Goal: Information Seeking & Learning: Learn about a topic

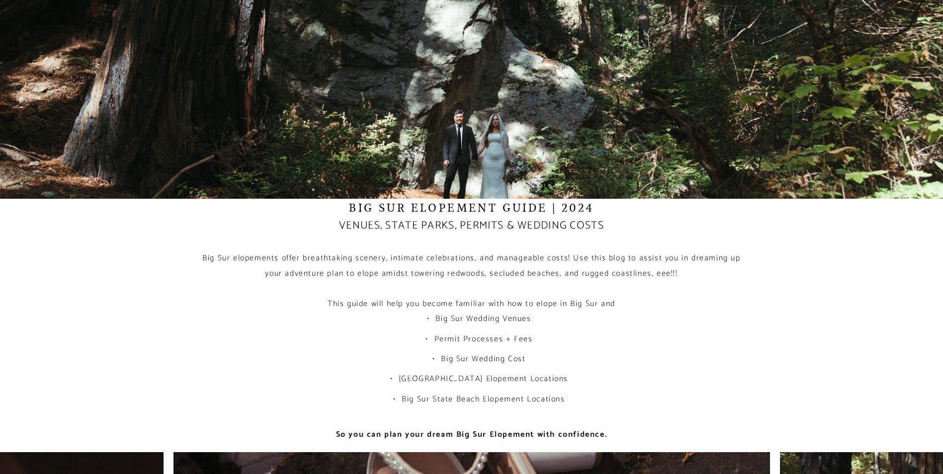
scroll to position [133, 0]
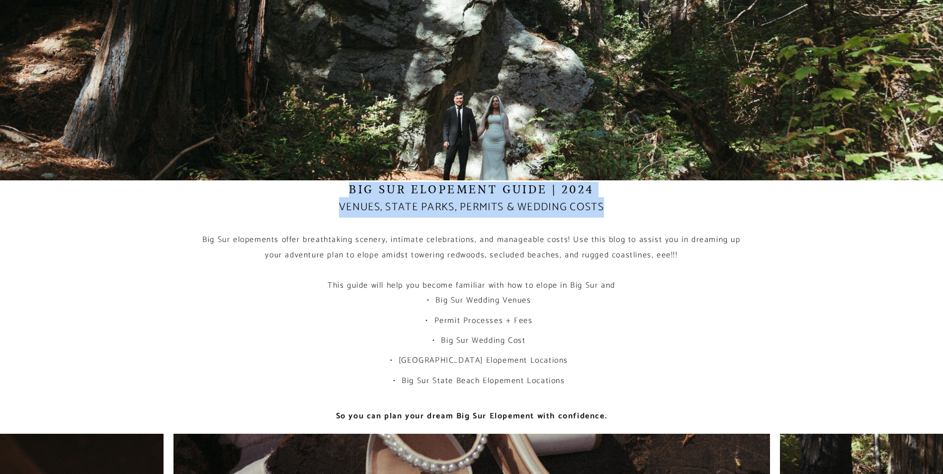
drag, startPoint x: 348, startPoint y: 191, endPoint x: 628, endPoint y: 216, distance: 281.1
click at [628, 216] on div "Big Sur Elopement Guide | 2024 Venues, State Parks, Permits & Wedding Costs Big…" at bounding box center [471, 303] width 548 height 242
click at [627, 216] on h5 "Venues, State Parks, Permits & Wedding Costs" at bounding box center [471, 207] width 548 height 20
drag, startPoint x: 623, startPoint y: 216, endPoint x: 603, endPoint y: 184, distance: 37.5
click at [603, 184] on div "Big Sur Elopement Guide | 2024 Venues, State Parks, Permits & Wedding Costs Big…" at bounding box center [471, 303] width 548 height 242
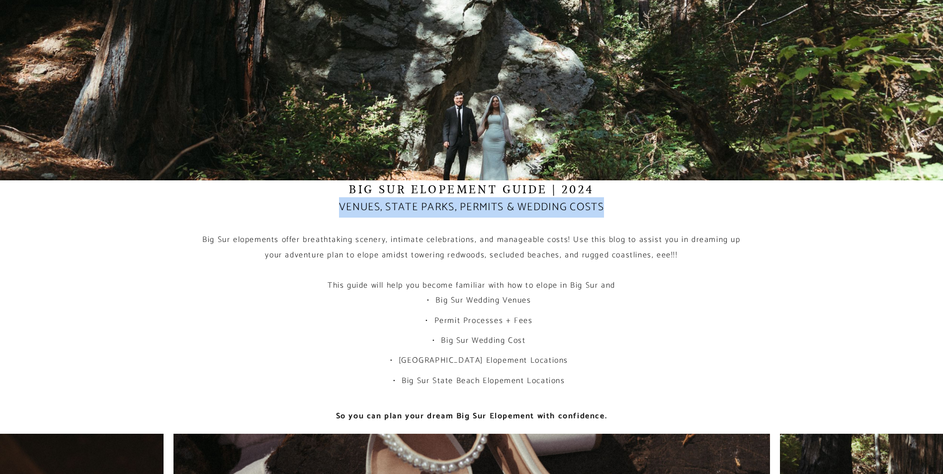
click at [603, 184] on h1 "Big Sur Elopement Guide | 2024" at bounding box center [471, 189] width 548 height 15
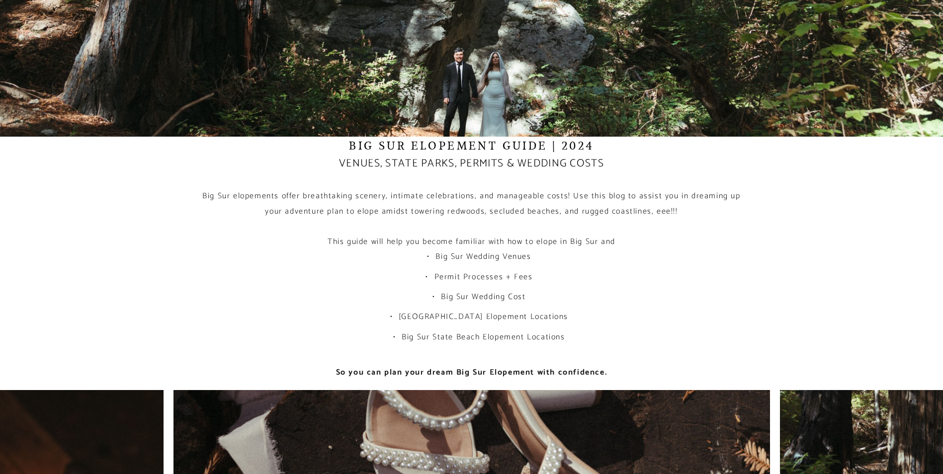
scroll to position [199, 0]
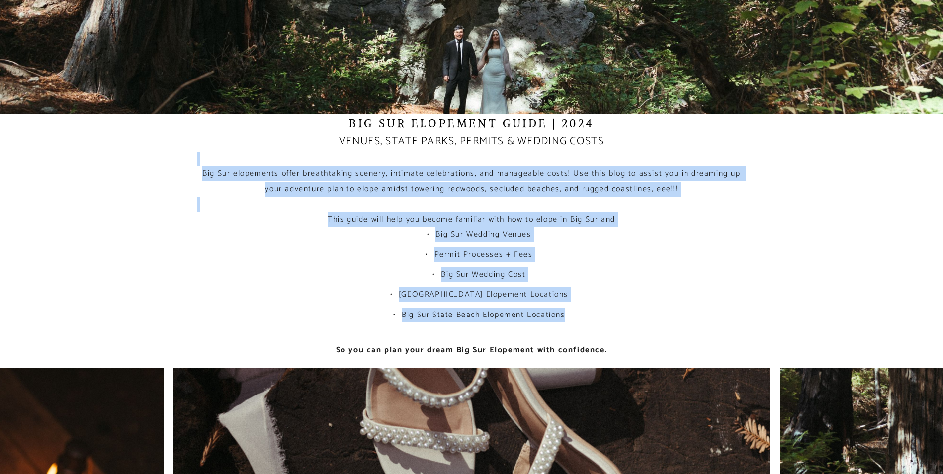
drag, startPoint x: 340, startPoint y: 161, endPoint x: 583, endPoint y: 321, distance: 291.1
click at [583, 321] on div "Big Sur Elopement Guide | 2024 Venues, State Parks, Permits & Wedding Costs Big…" at bounding box center [471, 237] width 548 height 242
click at [581, 321] on li "Big Sur State Beach Elopement Locations" at bounding box center [477, 315] width 537 height 15
drag, startPoint x: 589, startPoint y: 316, endPoint x: 570, endPoint y: 156, distance: 161.7
click at [570, 156] on div "Big Sur Elopement Guide | 2024 Venues, State Parks, Permits & Wedding Costs Big…" at bounding box center [471, 237] width 548 height 242
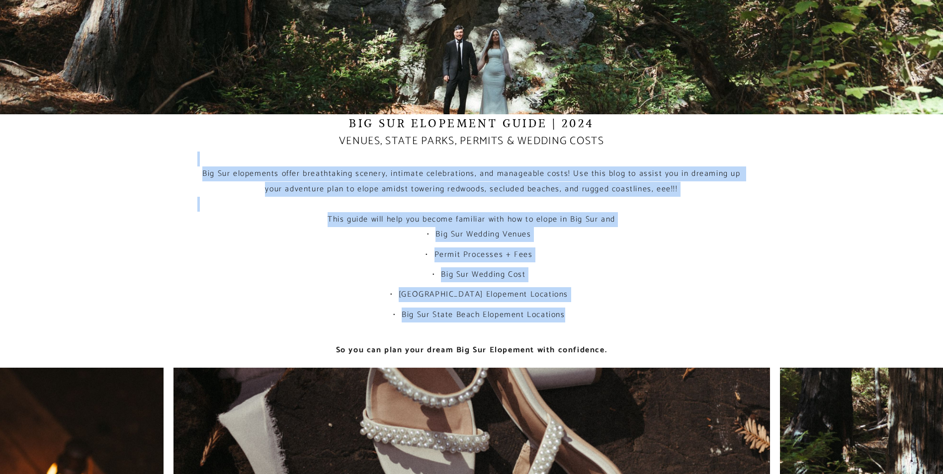
click at [570, 156] on p at bounding box center [471, 159] width 548 height 15
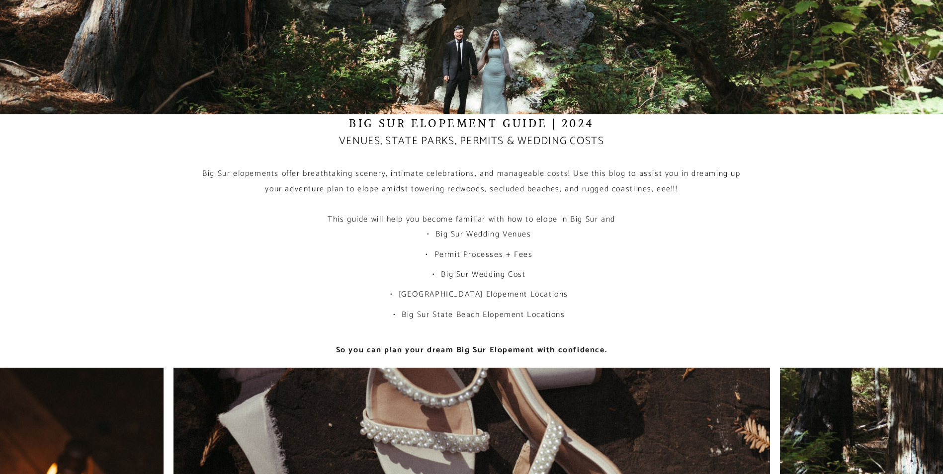
drag, startPoint x: 569, startPoint y: 156, endPoint x: 611, endPoint y: 295, distance: 145.4
click at [611, 295] on div "Big Sur Elopement Guide | 2024 Venues, State Parks, Permits & Wedding Costs Big…" at bounding box center [471, 237] width 548 height 242
drag, startPoint x: 611, startPoint y: 295, endPoint x: 604, endPoint y: 302, distance: 10.2
click at [604, 302] on li "[GEOGRAPHIC_DATA] Elopement Locations" at bounding box center [477, 294] width 537 height 15
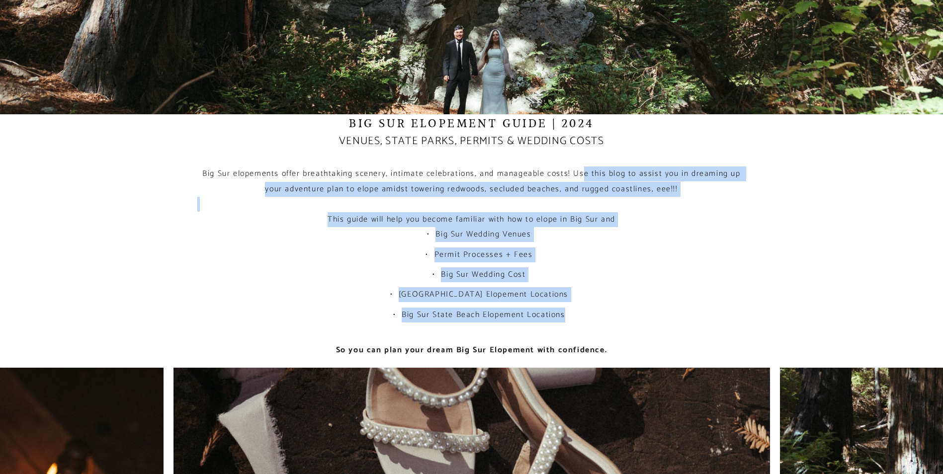
drag, startPoint x: 609, startPoint y: 307, endPoint x: 580, endPoint y: 172, distance: 137.7
click at [580, 172] on div "Big Sur Elopement Guide | 2024 Venues, State Parks, Permits & Wedding Costs Big…" at bounding box center [471, 237] width 548 height 242
drag, startPoint x: 580, startPoint y: 172, endPoint x: 578, endPoint y: 168, distance: 5.1
click at [578, 168] on p "Big Sur elopements offer breathtaking scenery, intimate celebrations, and manag…" at bounding box center [471, 182] width 548 height 30
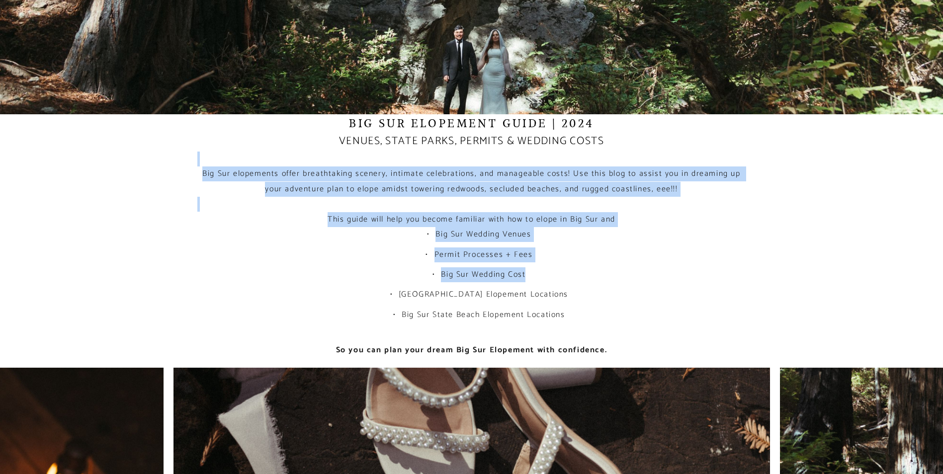
drag, startPoint x: 569, startPoint y: 155, endPoint x: 611, endPoint y: 284, distance: 135.2
click at [611, 284] on div "Big Sur Elopement Guide | 2024 Venues, State Parks, Permits & Wedding Costs Big…" at bounding box center [471, 237] width 548 height 242
drag, startPoint x: 611, startPoint y: 284, endPoint x: 606, endPoint y: 294, distance: 11.4
click at [606, 294] on li "[GEOGRAPHIC_DATA] Elopement Locations" at bounding box center [477, 294] width 537 height 15
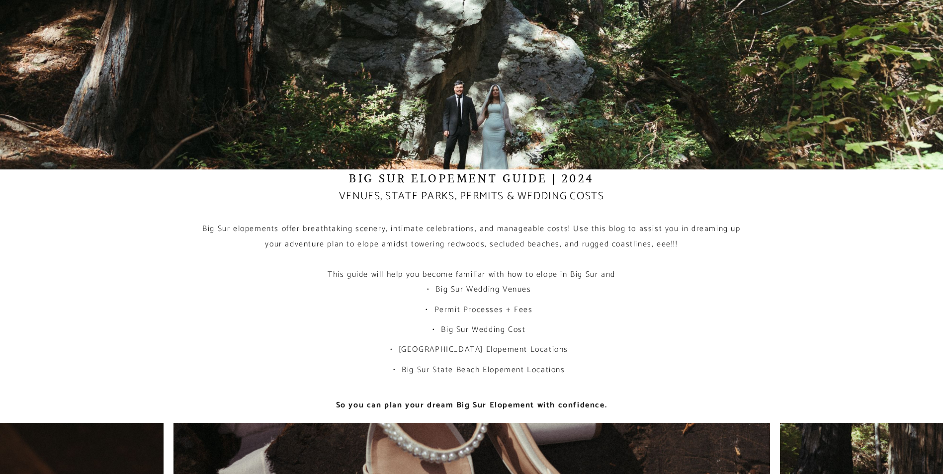
scroll to position [133, 0]
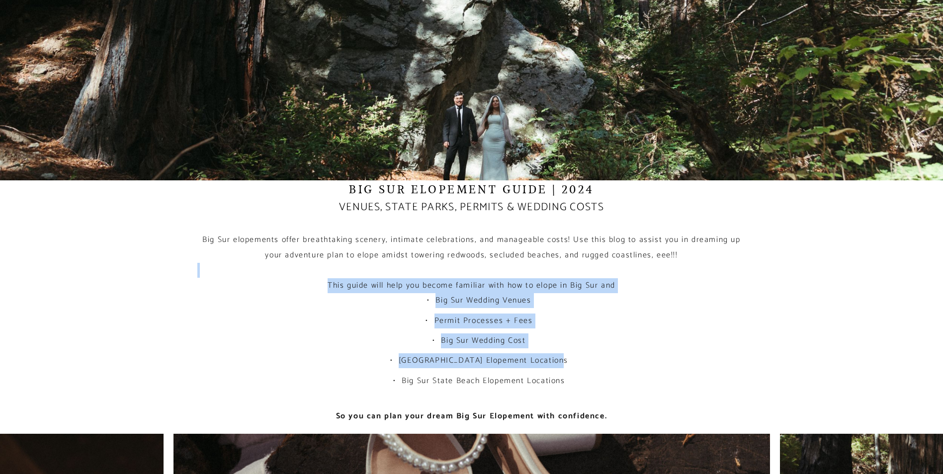
drag, startPoint x: 428, startPoint y: 269, endPoint x: 554, endPoint y: 364, distance: 158.3
click at [554, 364] on div "Big Sur Elopement Guide | 2024 Venues, State Parks, Permits & Wedding Costs Big…" at bounding box center [471, 303] width 548 height 242
click at [554, 364] on li "[GEOGRAPHIC_DATA] Elopement Locations" at bounding box center [477, 361] width 537 height 15
drag, startPoint x: 517, startPoint y: 262, endPoint x: 587, endPoint y: 355, distance: 116.8
click at [587, 355] on div "Big Sur Elopement Guide | 2024 Venues, State Parks, Permits & Wedding Costs Big…" at bounding box center [471, 303] width 548 height 242
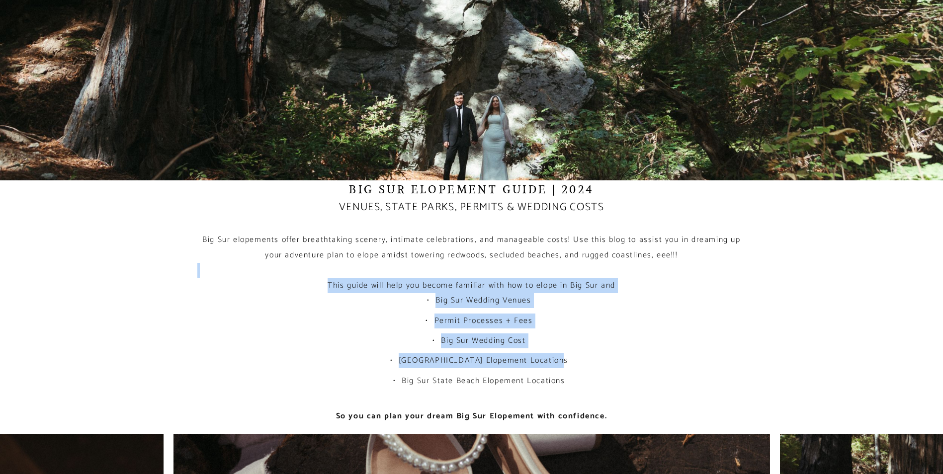
drag, startPoint x: 587, startPoint y: 355, endPoint x: 585, endPoint y: 361, distance: 6.3
click at [585, 361] on li "[GEOGRAPHIC_DATA] Elopement Locations" at bounding box center [477, 361] width 537 height 15
drag, startPoint x: 598, startPoint y: 385, endPoint x: 564, endPoint y: 256, distance: 134.1
click at [564, 256] on div "Big Sur Elopement Guide | 2024 Venues, State Parks, Permits & Wedding Costs Big…" at bounding box center [471, 303] width 548 height 242
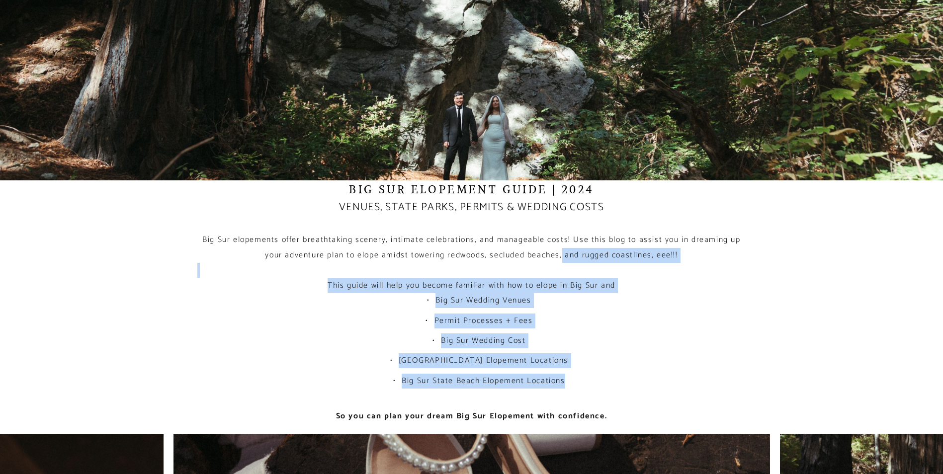
click at [563, 256] on p "Big Sur elopements offer breathtaking scenery, intimate celebrations, and manag…" at bounding box center [471, 248] width 548 height 30
drag, startPoint x: 543, startPoint y: 260, endPoint x: 612, endPoint y: 363, distance: 124.1
click at [612, 363] on div "Big Sur Elopement Guide | 2024 Venues, State Parks, Permits & Wedding Costs Big…" at bounding box center [471, 303] width 548 height 242
click at [611, 363] on li "[GEOGRAPHIC_DATA] Elopement Locations" at bounding box center [477, 361] width 537 height 15
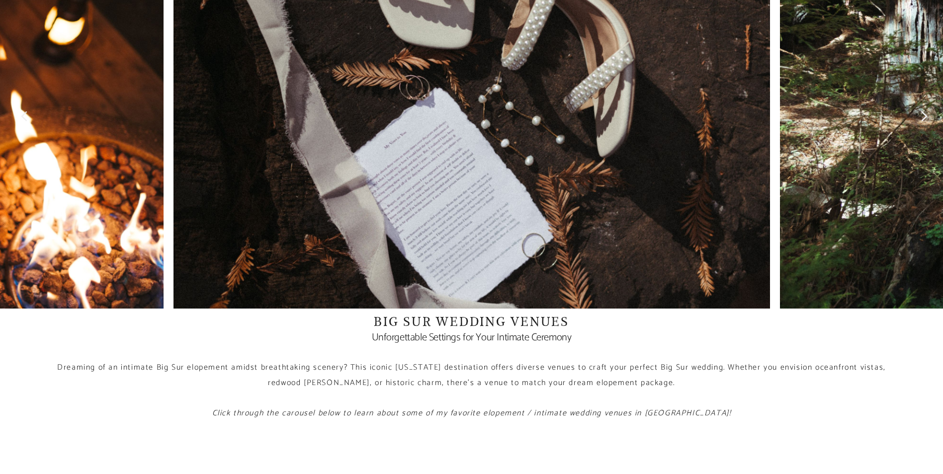
scroll to position [729, 0]
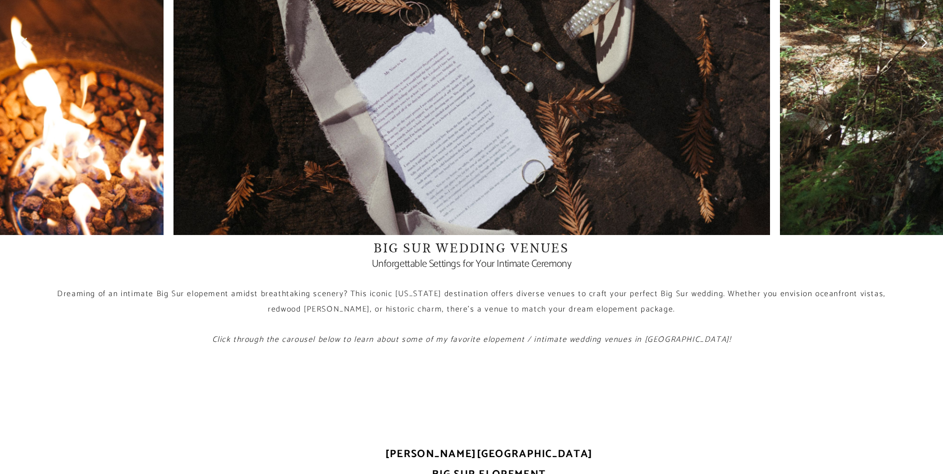
click at [847, 141] on div at bounding box center [849, 36] width 188 height 398
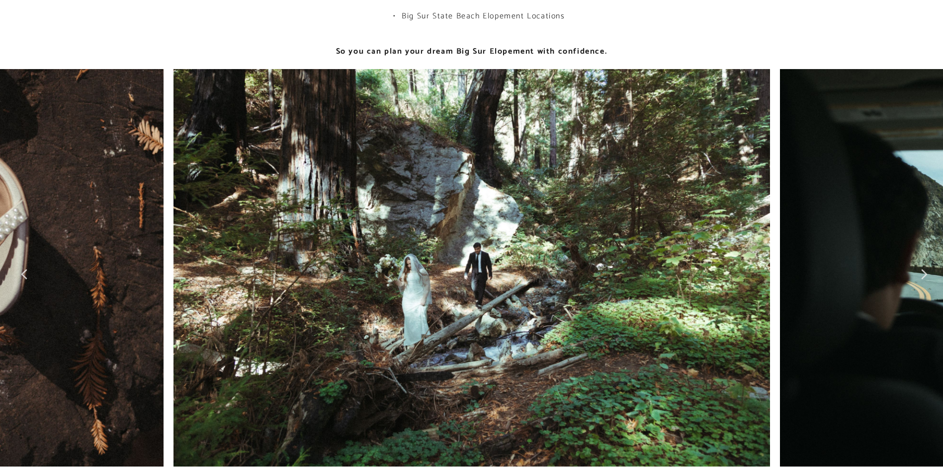
scroll to position [531, 0]
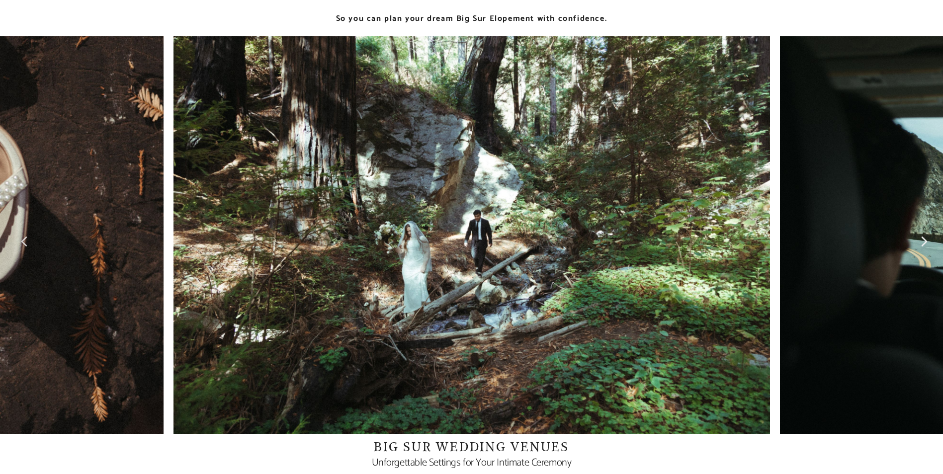
click at [846, 243] on div at bounding box center [849, 235] width 188 height 398
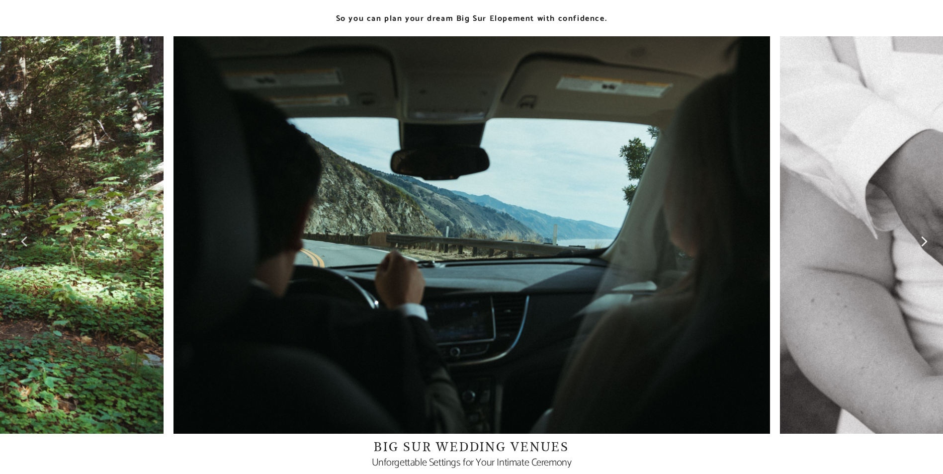
click at [846, 243] on div at bounding box center [849, 235] width 188 height 398
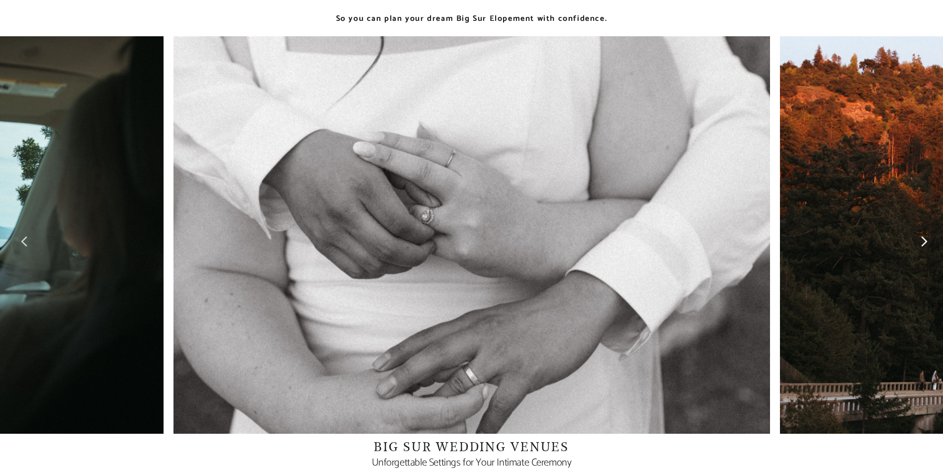
click at [844, 243] on div at bounding box center [849, 235] width 188 height 398
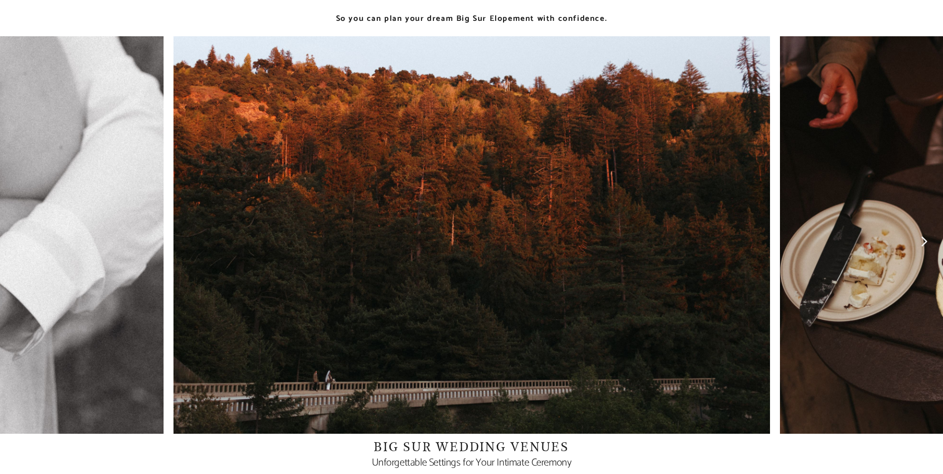
click at [843, 243] on div at bounding box center [849, 235] width 188 height 398
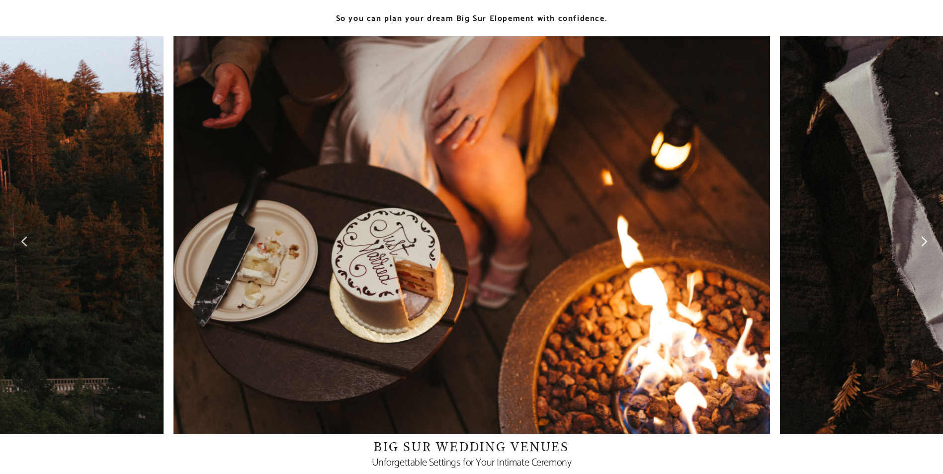
click at [839, 243] on div at bounding box center [849, 235] width 188 height 398
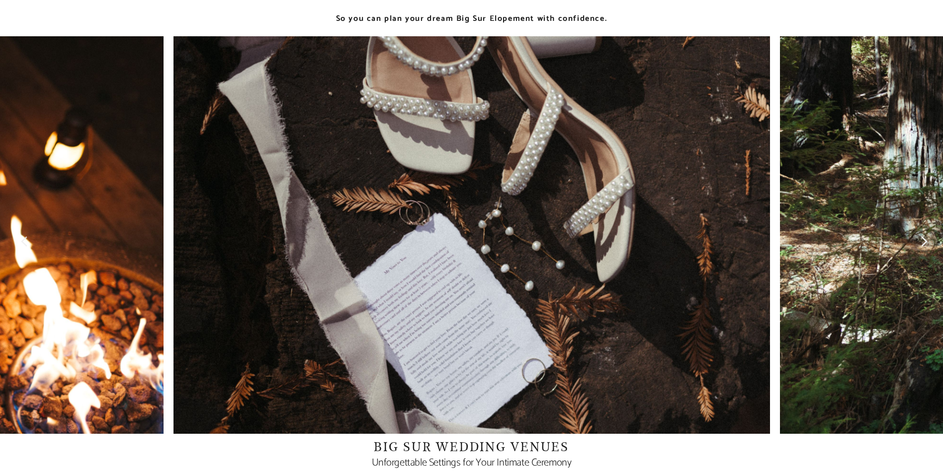
click at [838, 242] on div at bounding box center [849, 235] width 188 height 398
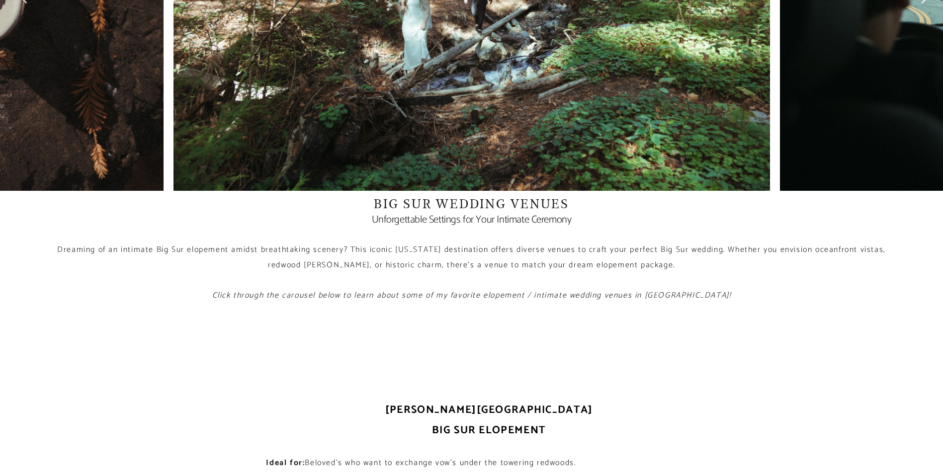
scroll to position [796, 0]
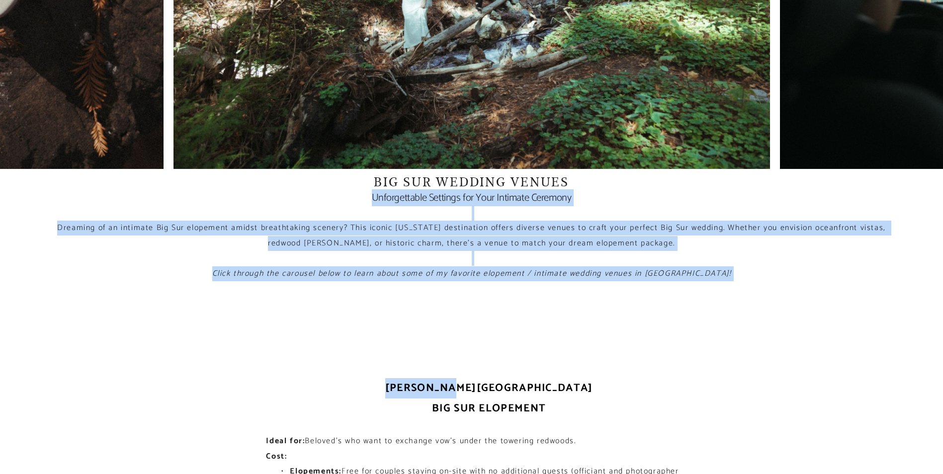
drag, startPoint x: 344, startPoint y: 199, endPoint x: 529, endPoint y: 320, distance: 221.6
click at [170, 274] on p "Click through the carousel below to learn about some of my favorite elopement /…" at bounding box center [472, 274] width 830 height 15
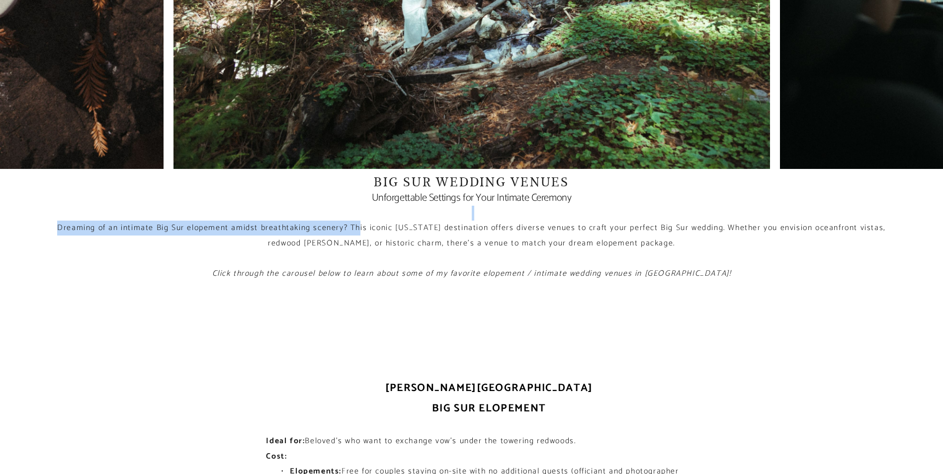
drag, startPoint x: 138, startPoint y: 217, endPoint x: 374, endPoint y: 232, distance: 236.2
click at [373, 233] on div "Big Sur Wedding Venues Unforgettable Settings for Your Intimate Ceremony Dreami…" at bounding box center [472, 227] width 830 height 107
click at [374, 232] on span "Dreaming of an intimate Big Sur elopement amidst breathtaking scenery? This ico…" at bounding box center [472, 235] width 831 height 28
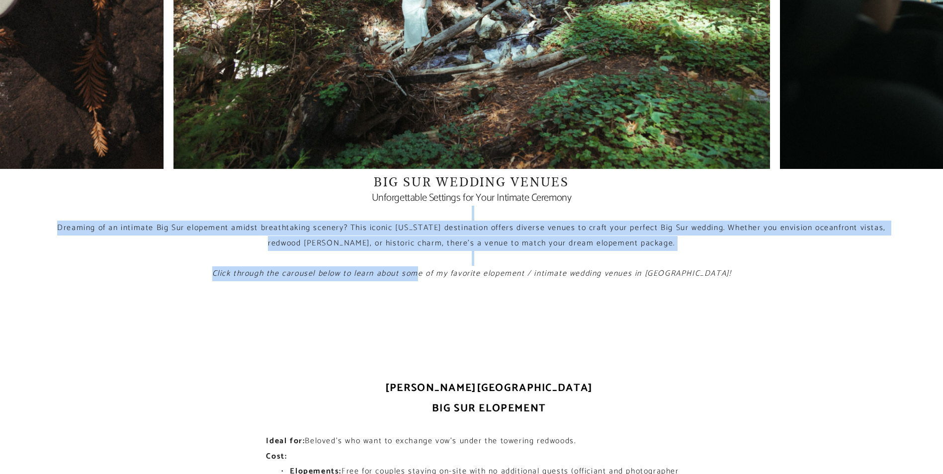
drag, startPoint x: 373, startPoint y: 212, endPoint x: 446, endPoint y: 269, distance: 91.7
click at [446, 269] on div "Big Sur Wedding Venues Unforgettable Settings for Your Intimate Ceremony Dreami…" at bounding box center [472, 227] width 830 height 107
click at [446, 269] on em "Click through the carousel below to learn about some of my favorite elopement /…" at bounding box center [471, 273] width 519 height 13
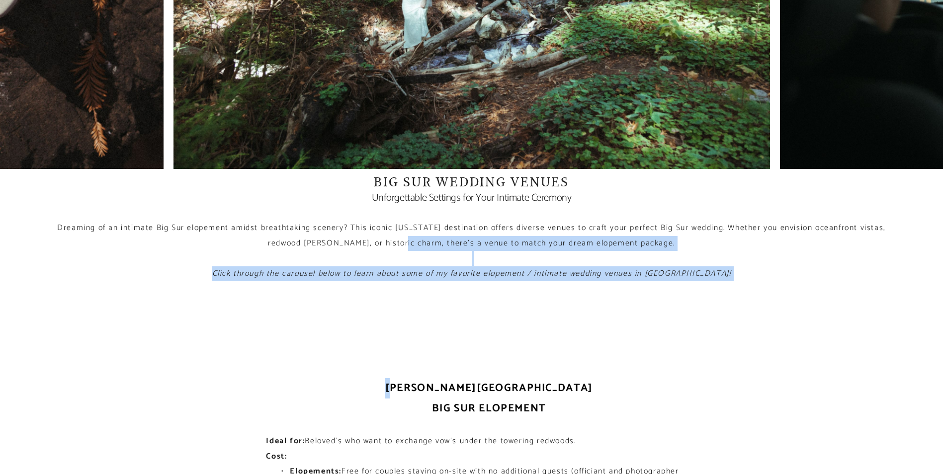
drag, startPoint x: 417, startPoint y: 248, endPoint x: 460, endPoint y: 324, distance: 87.5
click at [583, 259] on p at bounding box center [472, 258] width 830 height 15
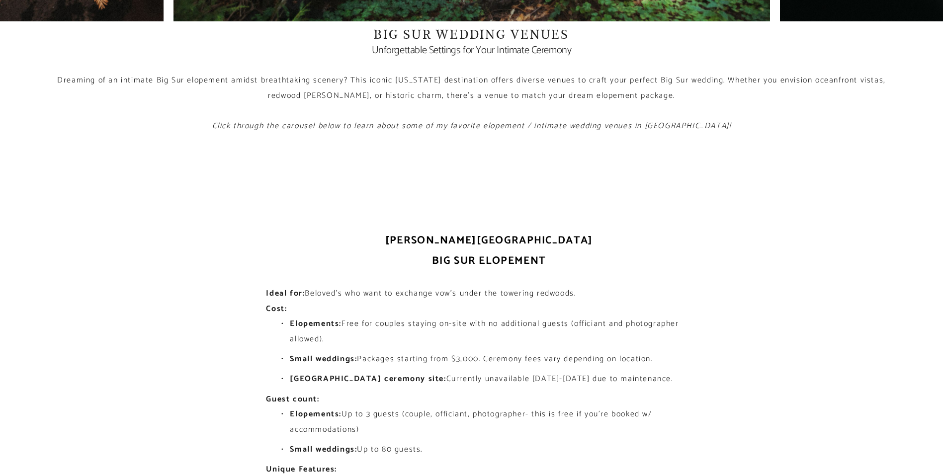
scroll to position [995, 0]
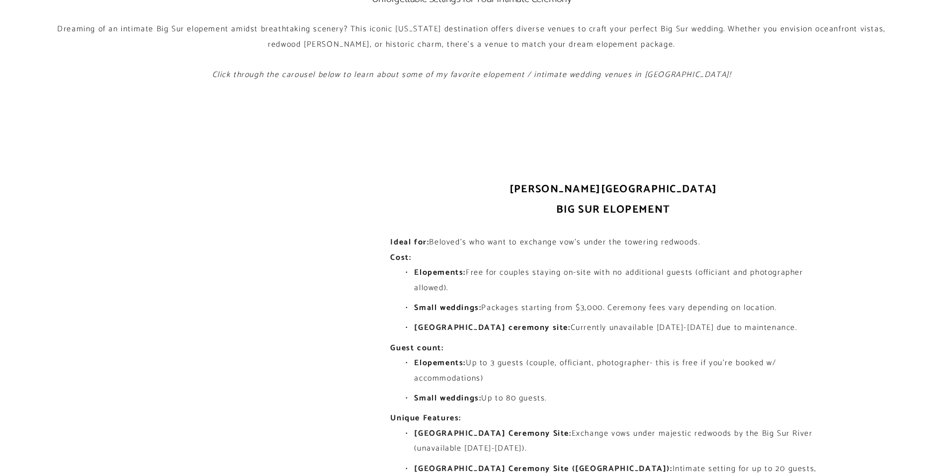
click at [503, 220] on div "Glen Oaks BIg Sur Elopement Ideal for: Beloved's who want to exchange vow's und…" at bounding box center [613, 369] width 446 height 378
click at [445, 278] on div "Glen Oaks BIg Sur Elopement Ideal for: Beloved's who want to exchange vow's und…" at bounding box center [623, 369] width 446 height 378
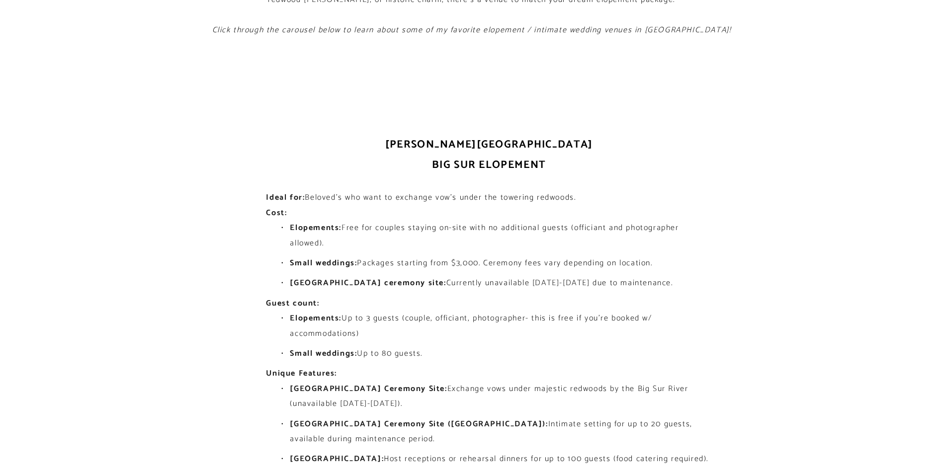
scroll to position [1061, 0]
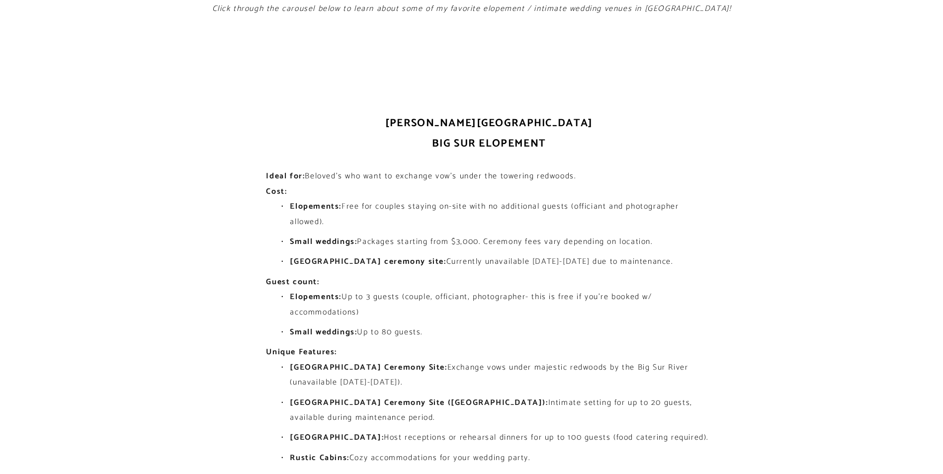
click at [583, 282] on div "Glen Oaks BIg Sur Elopement Ideal for: Beloved's who want to exchange vow's und…" at bounding box center [489, 302] width 446 height 378
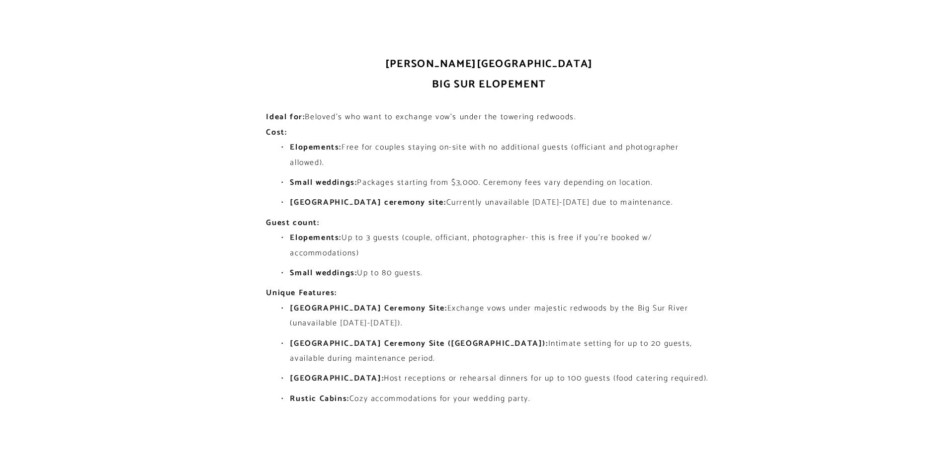
scroll to position [1193, 0]
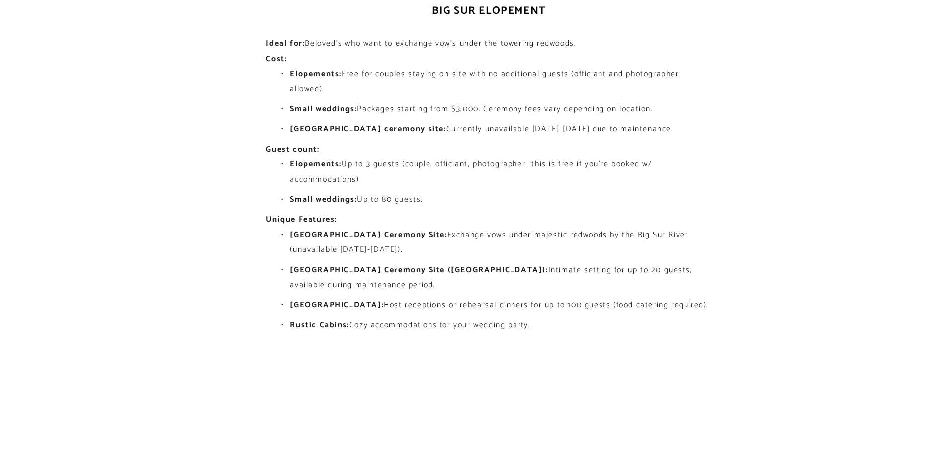
click at [409, 207] on ul "Elopements: Up to 3 guests (couple, officiant, photographer- this is free if yo…" at bounding box center [489, 182] width 446 height 50
click at [458, 222] on div "Glen Oaks BIg Sur Elopement Ideal for: Beloved's who want to exchange vow's und…" at bounding box center [489, 170] width 446 height 378
click at [438, 231] on li "Redwood Grove Ceremony Site: Exchange vows under majestic redwoods by the Big S…" at bounding box center [495, 243] width 434 height 30
click at [494, 305] on ul "Redwood Grove Ceremony Site: Exchange vows under majestic redwoods by the Big S…" at bounding box center [489, 280] width 446 height 105
click at [494, 305] on li "Big Sur Roadhouse: Host receptions or rehearsal dinners for up to 100 guests (f…" at bounding box center [495, 305] width 434 height 15
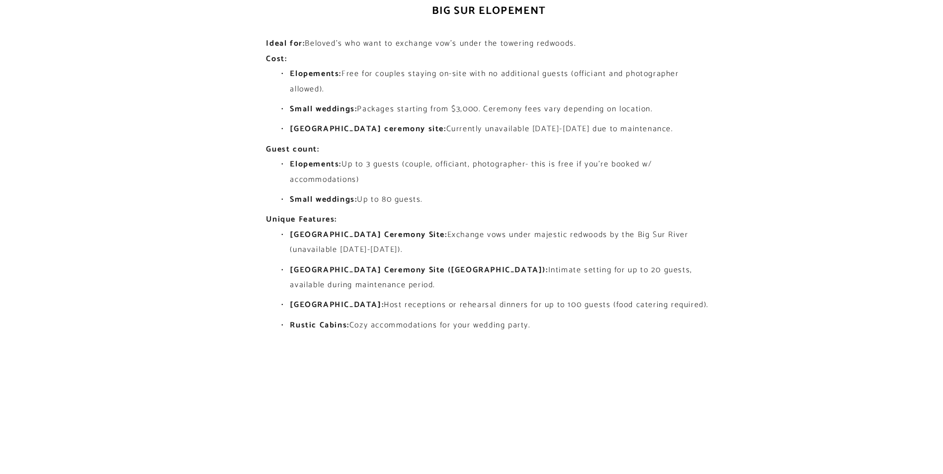
click at [507, 254] on ul "Redwood Grove Ceremony Site: Exchange vows under majestic redwoods by the Big S…" at bounding box center [489, 280] width 446 height 105
click at [507, 254] on li "Redwood Grove Ceremony Site: Exchange vows under majestic redwoods by the Big S…" at bounding box center [495, 243] width 434 height 30
click at [575, 346] on div "Glen Oaks BIg Sur Elopement Ideal for: Beloved's who want to exchange vow's und…" at bounding box center [489, 170] width 446 height 378
click at [570, 338] on h2 at bounding box center [489, 348] width 446 height 20
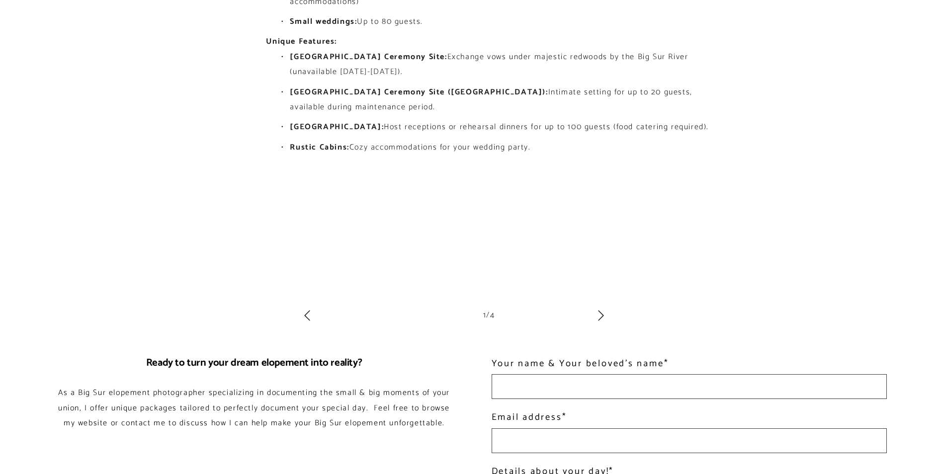
scroll to position [1392, 0]
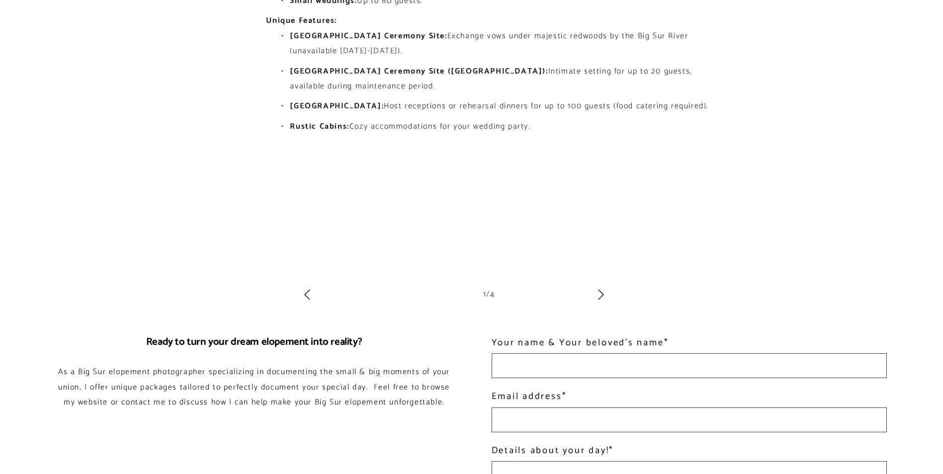
click at [607, 297] on div "Glen Oaks BIg Sur Elopement Ideal for: Beloved's who want to exchange vow's und…" at bounding box center [471, 10] width 943 height 640
click at [602, 297] on icon at bounding box center [601, 295] width 12 height 12
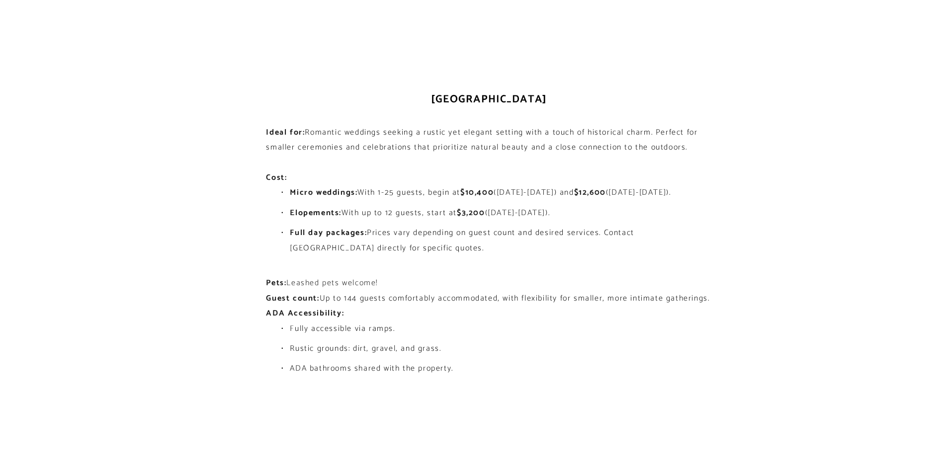
scroll to position [1193, 0]
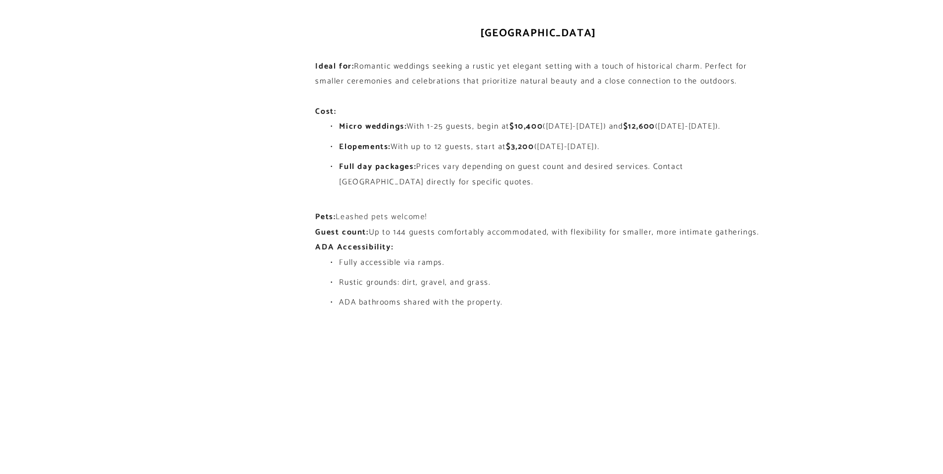
click at [405, 230] on div "Loma Vista Gardens Ideal for: Romantic weddings seeking a rustic yet elegant se…" at bounding box center [538, 169] width 446 height 292
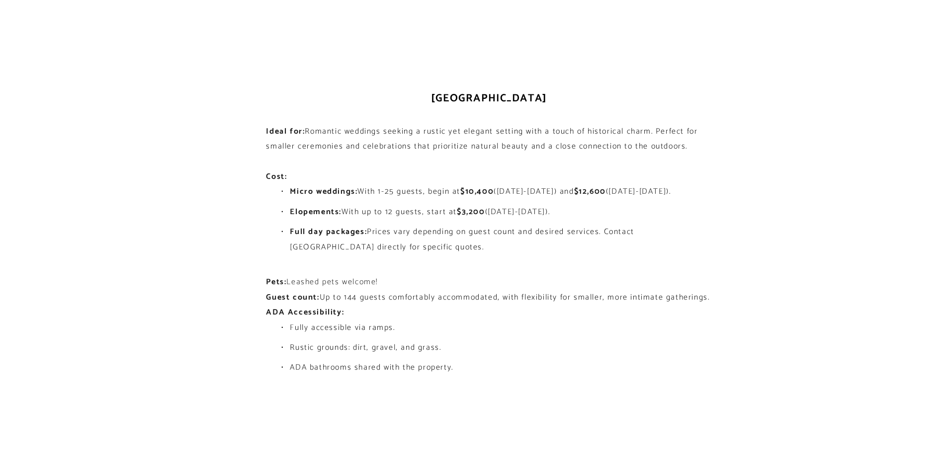
scroll to position [1326, 0]
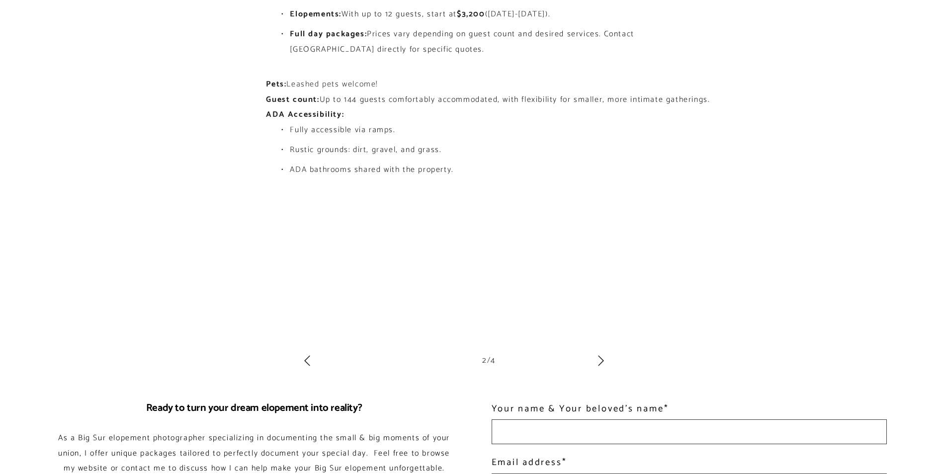
click at [308, 367] on div at bounding box center [454, 360] width 306 height 69
click at [306, 361] on icon at bounding box center [307, 361] width 12 height 12
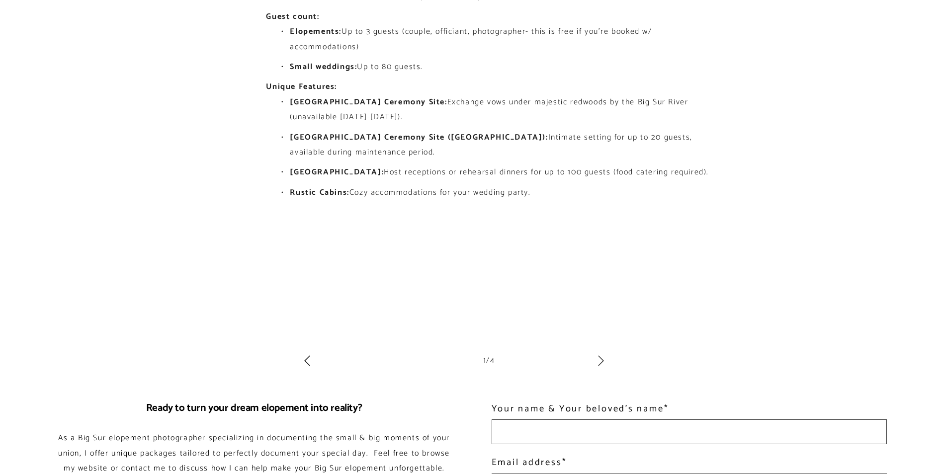
click at [602, 359] on icon at bounding box center [601, 361] width 12 height 12
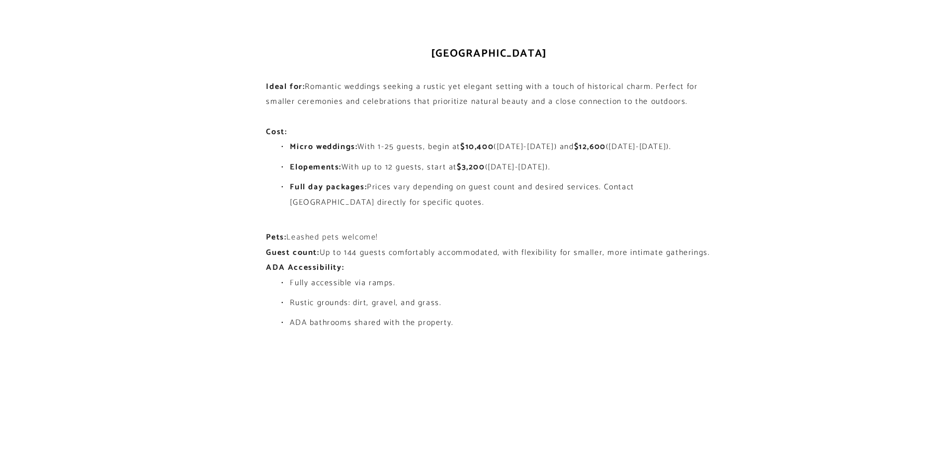
scroll to position [1260, 0]
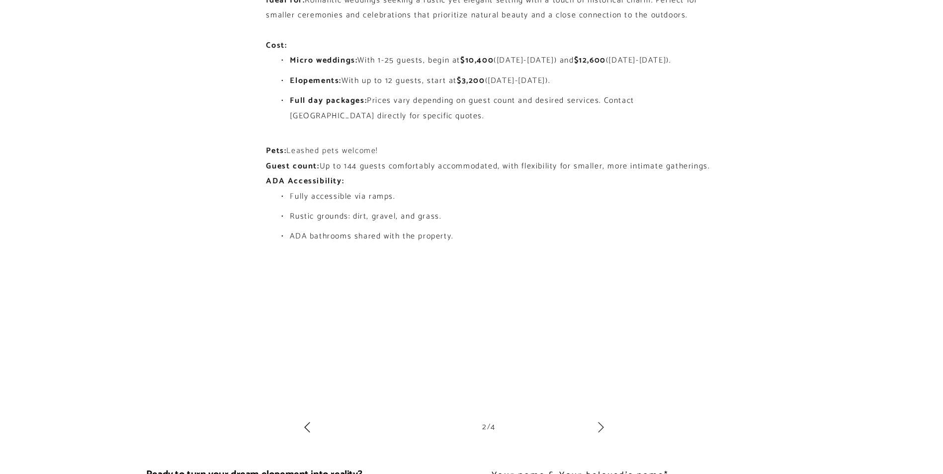
click at [604, 423] on icon at bounding box center [601, 428] width 12 height 12
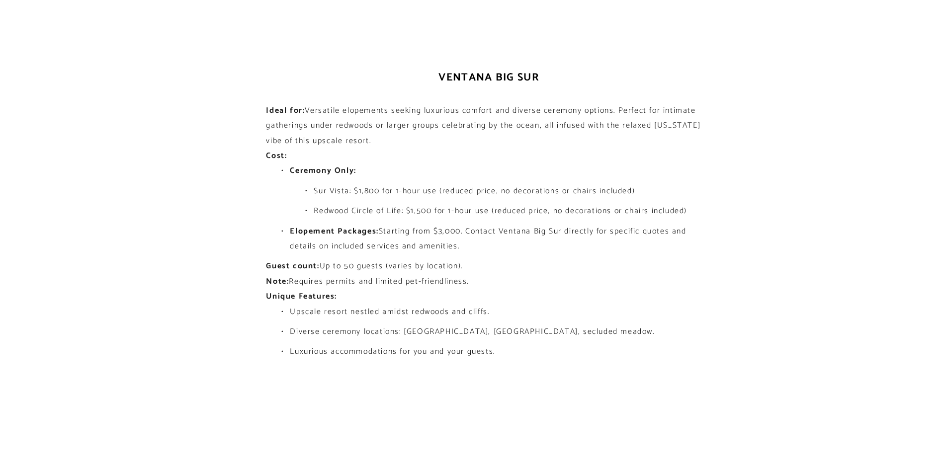
scroll to position [1061, 0]
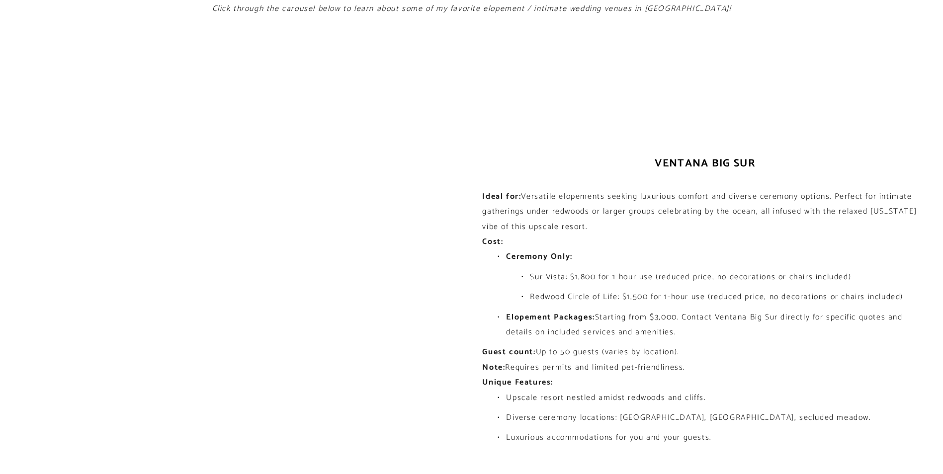
click at [482, 295] on div "Ventana Big Sur Ideal for: Versatile elopements seeking luxurious comfort and d…" at bounding box center [705, 302] width 446 height 297
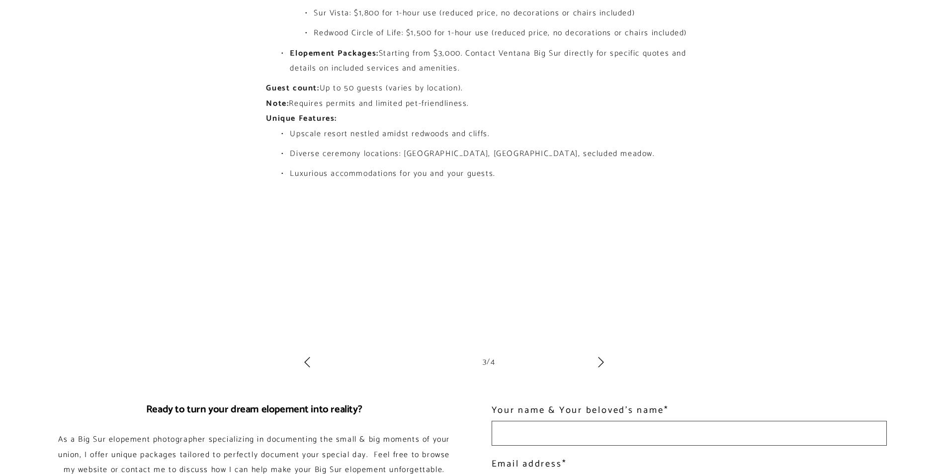
scroll to position [1326, 0]
click at [603, 362] on icon at bounding box center [600, 361] width 5 height 10
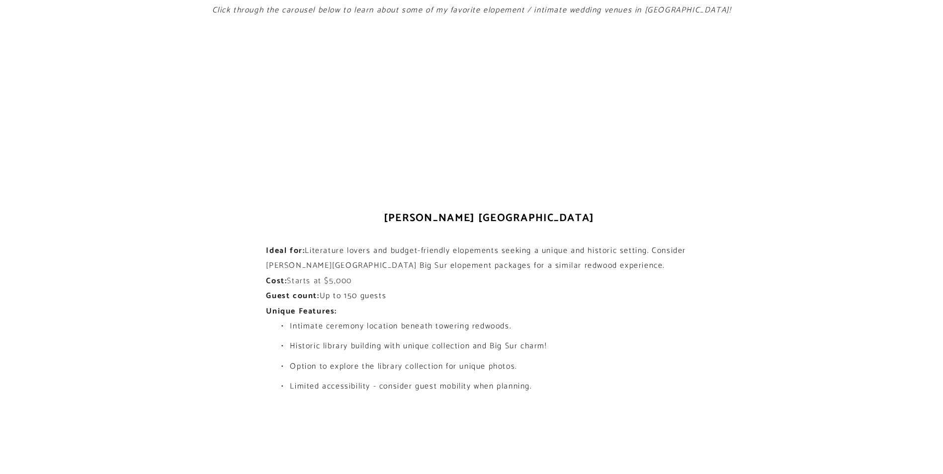
scroll to position [1061, 0]
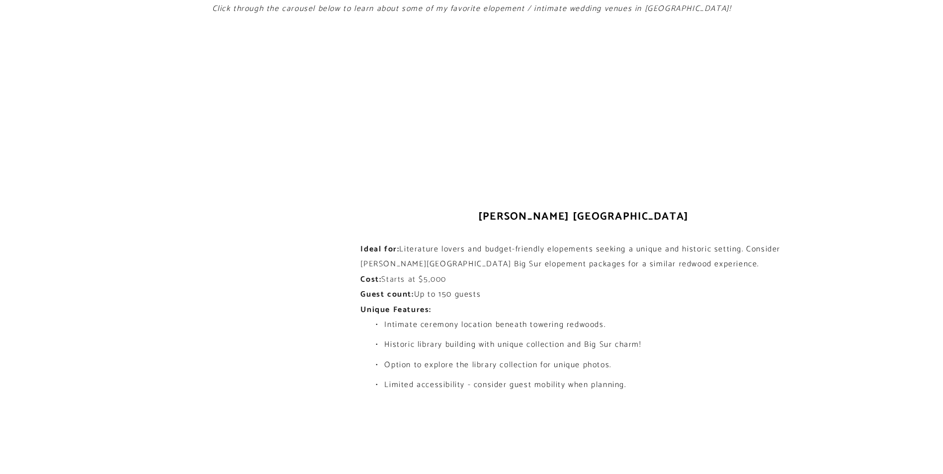
click at [399, 363] on ul "Intimate ceremony location beneath towering redwoods. Historic library building…" at bounding box center [584, 356] width 446 height 76
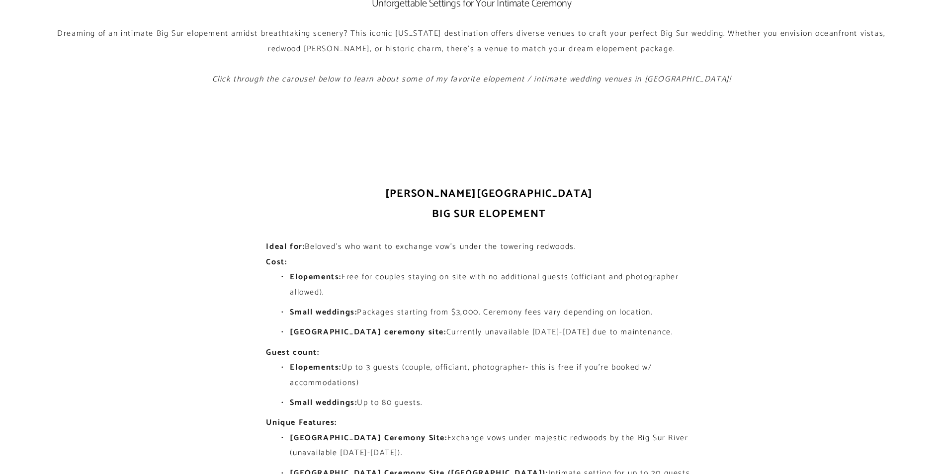
scroll to position [1008, 0]
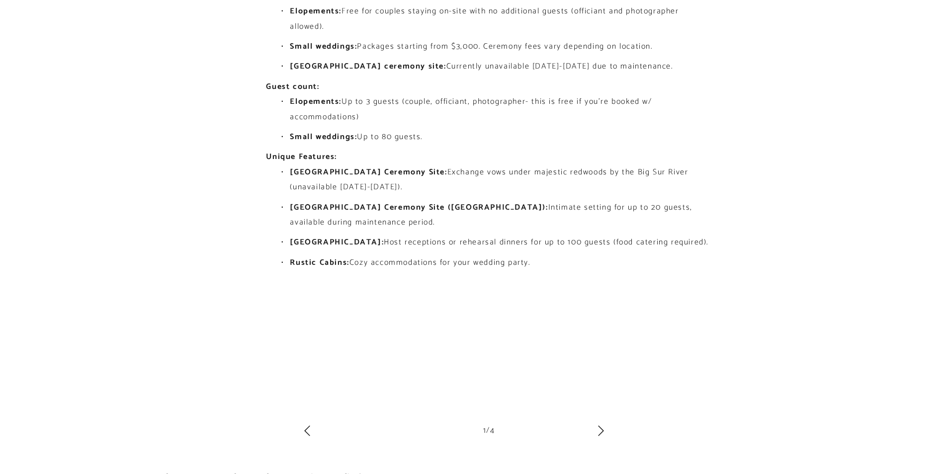
scroll to position [1392, 0]
